Goal: Task Accomplishment & Management: Manage account settings

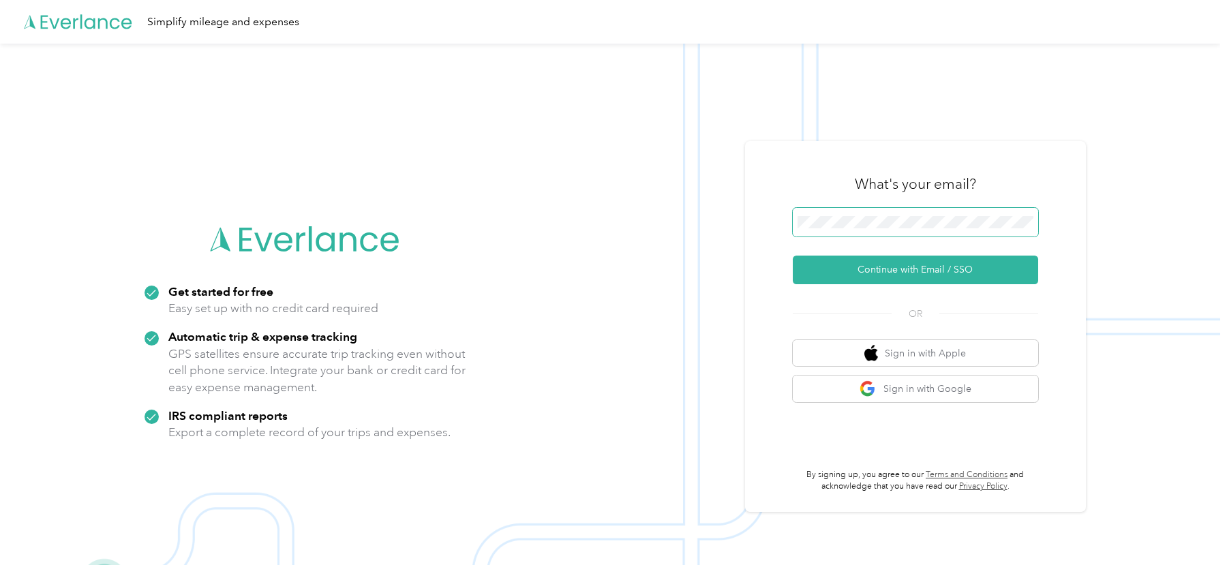
click at [841, 229] on span at bounding box center [915, 222] width 245 height 29
click at [833, 262] on button "Continue with Email / SSO" at bounding box center [915, 270] width 245 height 29
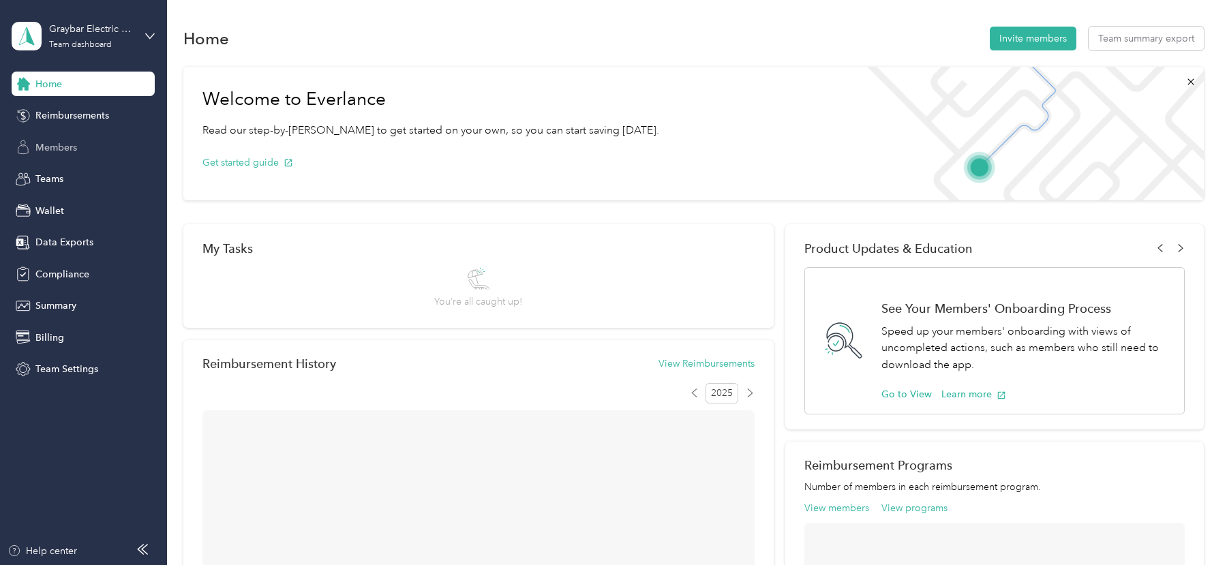
click at [65, 156] on div "Members" at bounding box center [83, 147] width 143 height 25
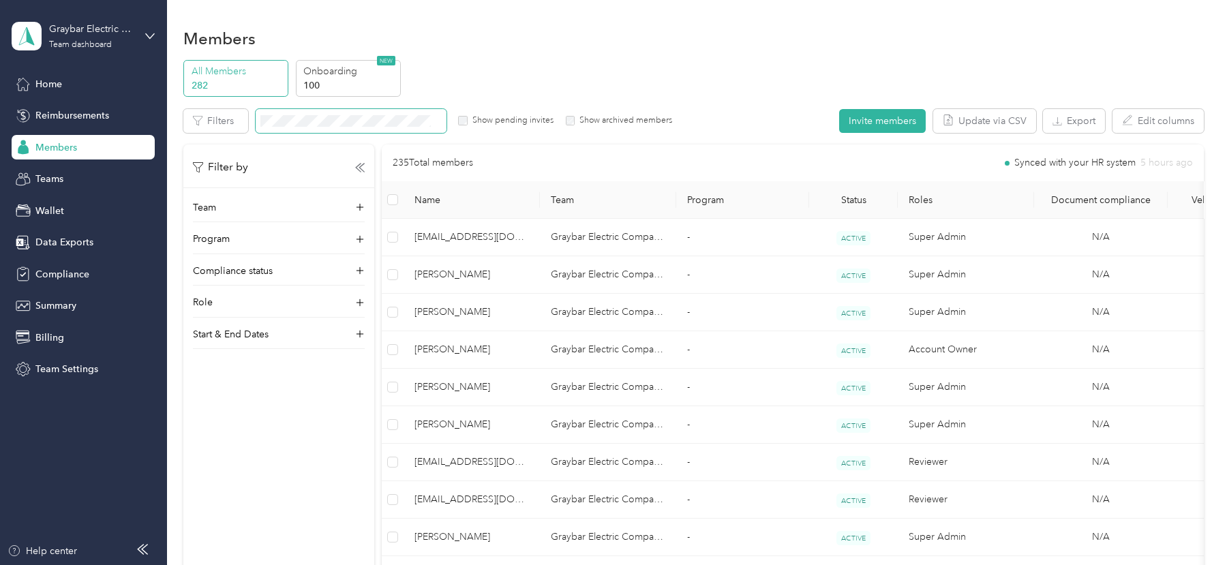
click at [335, 113] on span at bounding box center [351, 121] width 191 height 24
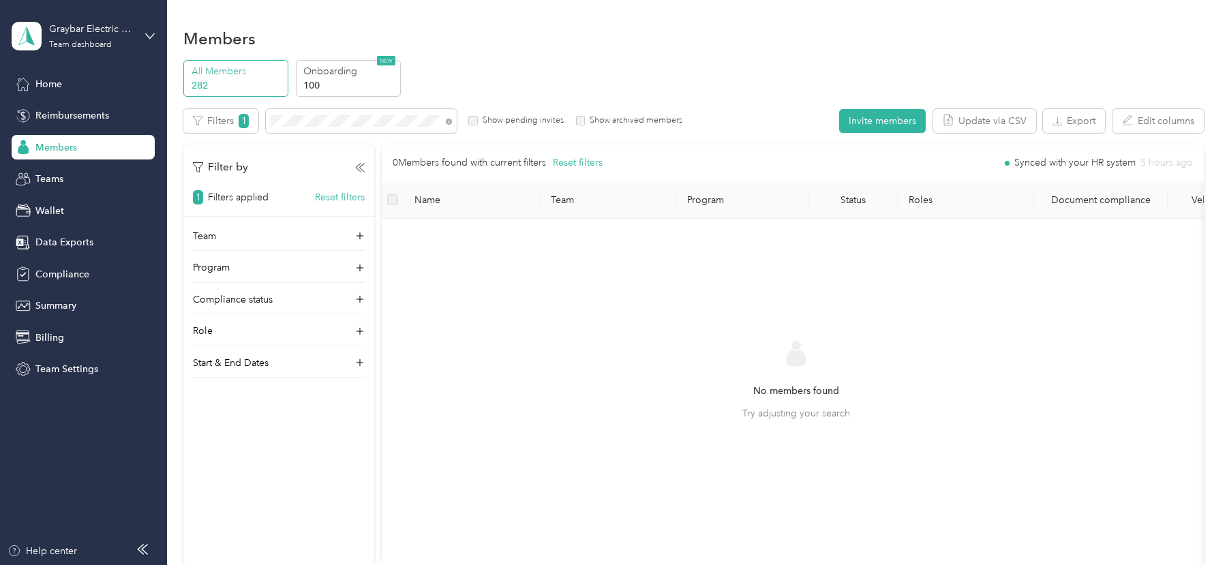
click at [531, 117] on label "Show pending invites" at bounding box center [521, 121] width 86 height 12
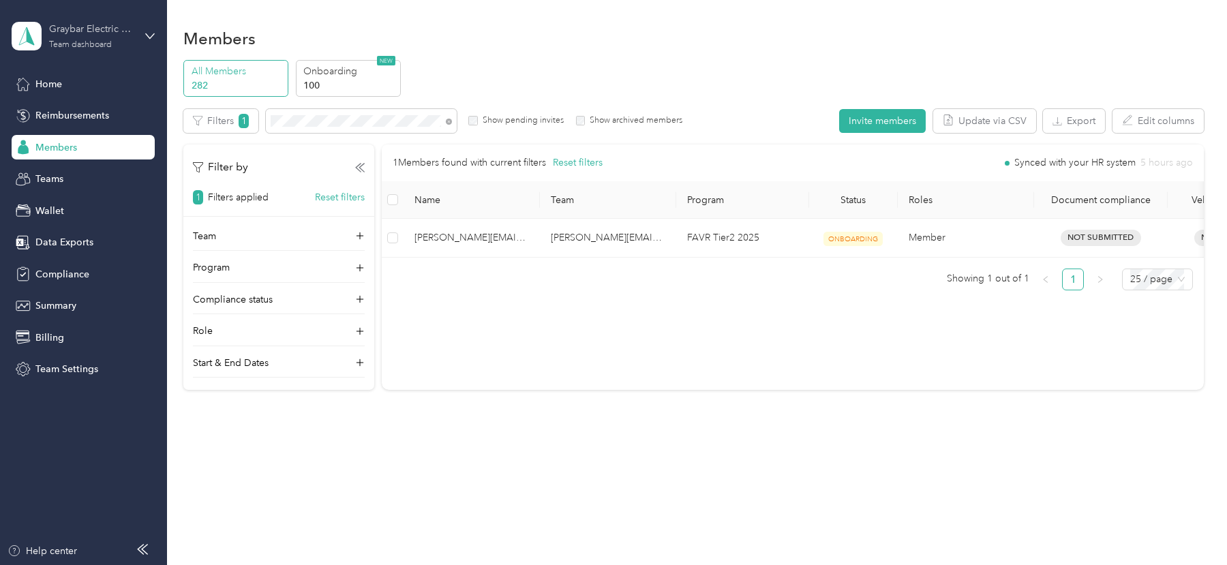
click at [97, 38] on div "Graybar Electric Company, Inc Team dashboard" at bounding box center [91, 35] width 85 height 27
click at [105, 176] on div "Log out" at bounding box center [155, 171] width 268 height 24
